Goal: Navigation & Orientation: Find specific page/section

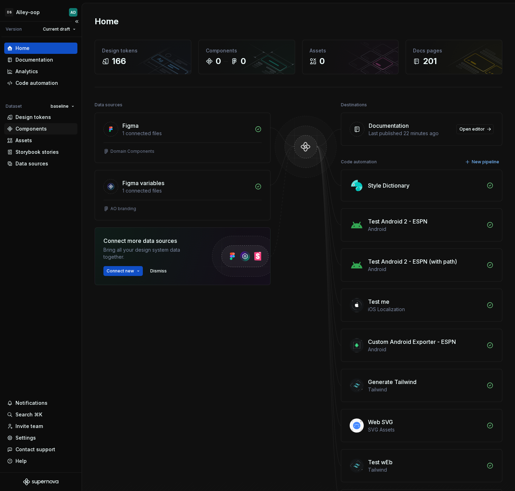
click at [44, 129] on div "Components" at bounding box center [30, 128] width 31 height 7
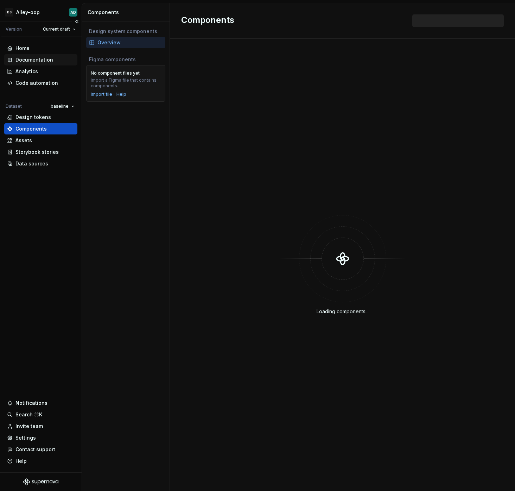
click at [36, 58] on div "Documentation" at bounding box center [34, 59] width 38 height 7
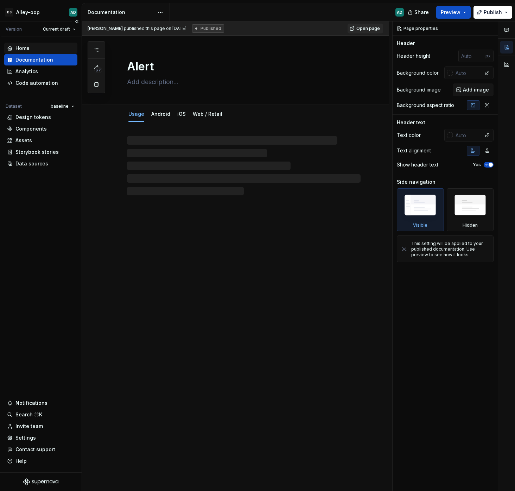
click at [28, 47] on div "Home" at bounding box center [22, 48] width 14 height 7
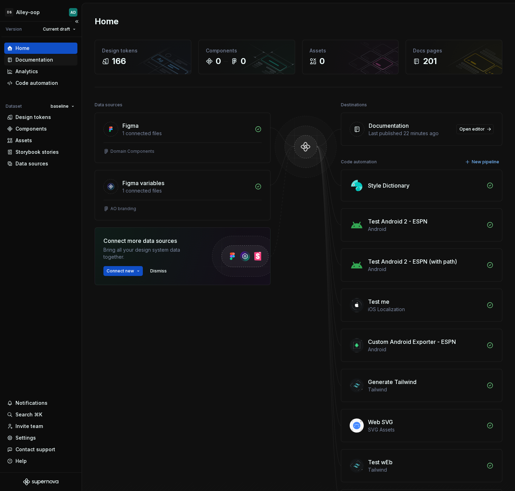
click at [41, 56] on div "Documentation" at bounding box center [34, 59] width 38 height 7
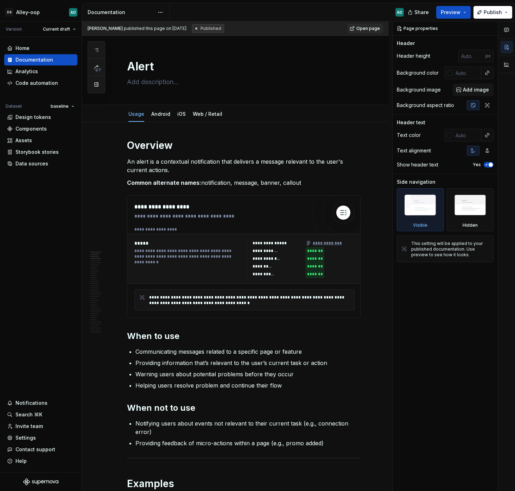
click at [383, 1] on div "[PERSON_NAME]-oop AD Version Current draft Home Documentation Analytics Code au…" at bounding box center [257, 245] width 515 height 491
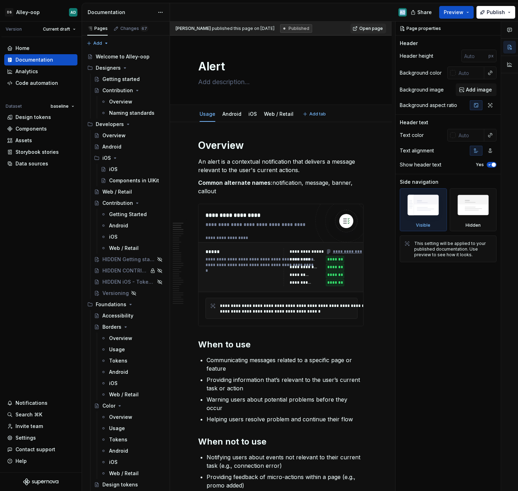
type textarea "*"
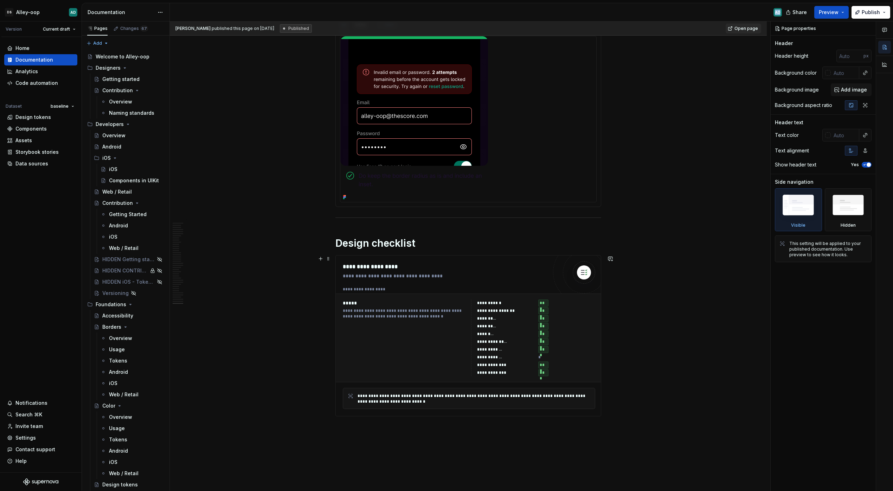
scroll to position [5443, 0]
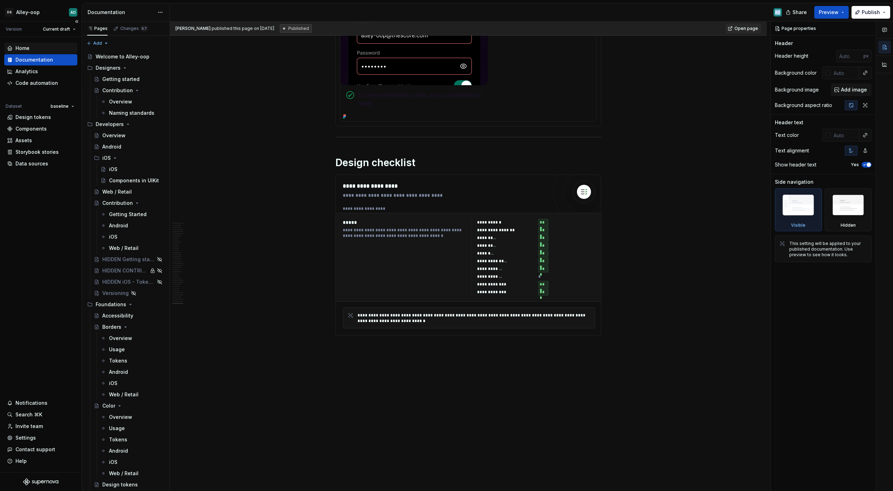
click at [31, 47] on div "Home" at bounding box center [41, 48] width 68 height 7
